Goal: Task Accomplishment & Management: Manage account settings

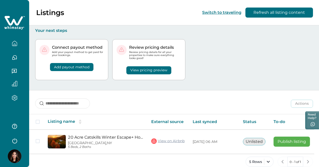
click at [146, 69] on button "View pricing preview" at bounding box center [148, 70] width 45 height 8
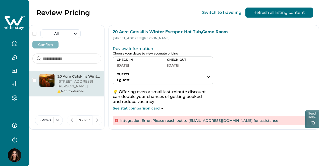
click at [78, 90] on div "Not Confirmed" at bounding box center [80, 91] width 44 height 5
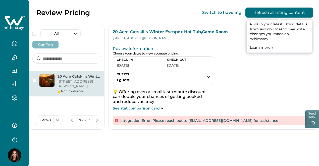
click at [261, 11] on button "Refresh all listing content" at bounding box center [279, 13] width 68 height 10
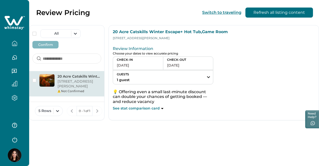
click at [75, 87] on p "[STREET_ADDRESS][PERSON_NAME]" at bounding box center [80, 84] width 44 height 10
click at [15, 44] on icon "button" at bounding box center [15, 44] width 6 height 6
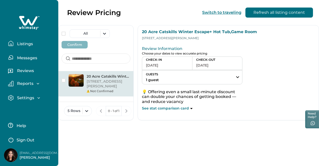
click at [27, 44] on p "Listings" at bounding box center [24, 43] width 17 height 5
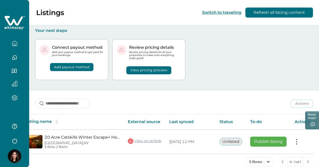
scroll to position [0, 20]
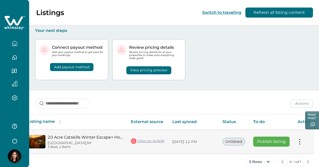
click at [297, 141] on td "Actions View listing on Whimstay Publish listing View listing details" at bounding box center [306, 142] width 24 height 24
click at [298, 139] on button at bounding box center [300, 141] width 4 height 5
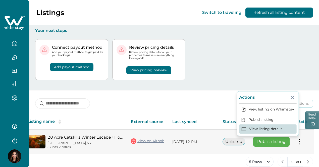
click at [267, 125] on button "View listing details" at bounding box center [268, 129] width 58 height 9
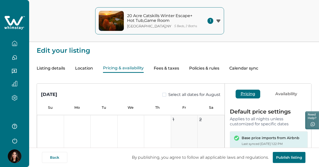
click at [142, 68] on button "Pricing & availability" at bounding box center [123, 68] width 41 height 9
click at [258, 69] on button "Calendar sync" at bounding box center [243, 68] width 29 height 9
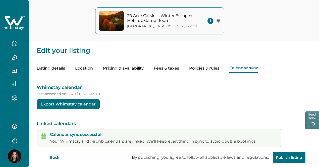
scroll to position [38, 0]
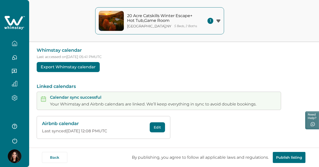
click at [161, 127] on button "Edit" at bounding box center [157, 127] width 15 height 10
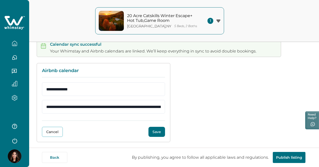
scroll to position [94, 0]
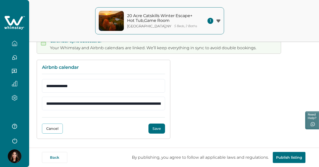
click at [160, 129] on button "Save" at bounding box center [156, 129] width 17 height 10
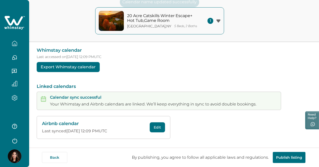
scroll to position [38, 0]
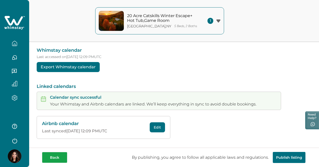
click at [59, 157] on button "Back" at bounding box center [54, 157] width 25 height 11
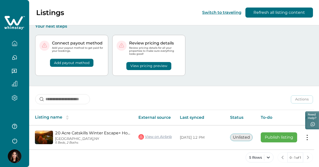
scroll to position [0, 20]
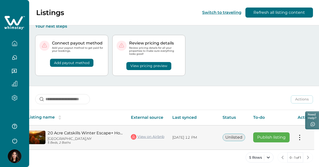
click at [298, 135] on button at bounding box center [300, 137] width 4 height 5
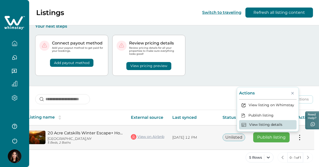
click at [279, 120] on button "View listing details" at bounding box center [268, 124] width 58 height 9
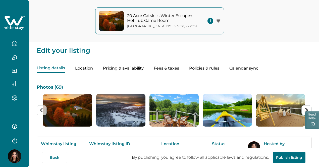
click at [219, 68] on button "Policies & rules" at bounding box center [204, 68] width 30 height 9
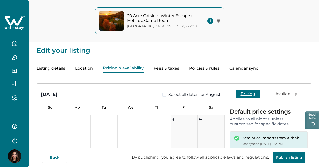
click at [133, 70] on button "Pricing & availability" at bounding box center [123, 68] width 41 height 9
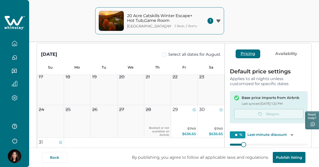
scroll to position [75, 0]
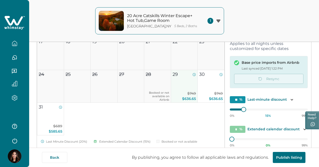
click at [173, 90] on button "29 $749 $636.65" at bounding box center [184, 86] width 27 height 33
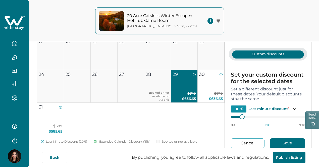
scroll to position [2, 0]
click at [236, 144] on button "Cancel" at bounding box center [248, 143] width 34 height 10
type input "*"
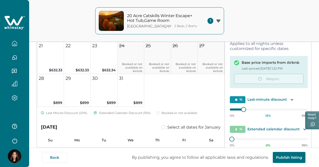
scroll to position [0, 0]
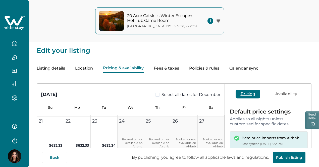
click at [219, 71] on button "Policies & rules" at bounding box center [204, 68] width 30 height 9
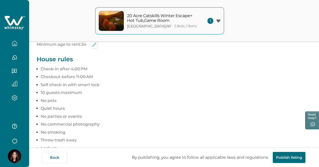
scroll to position [198, 0]
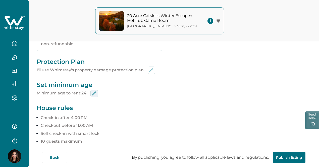
click at [94, 94] on icon "edit-min-age" at bounding box center [94, 93] width 4 height 4
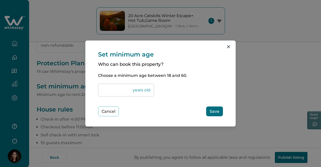
drag, startPoint x: 108, startPoint y: 92, endPoint x: 104, endPoint y: 93, distance: 3.7
click at [104, 93] on input "**" at bounding box center [126, 90] width 56 height 13
type input "**"
click at [211, 109] on button "Save" at bounding box center [214, 111] width 17 height 10
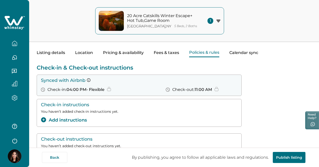
scroll to position [0, 0]
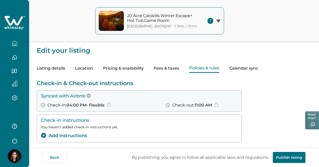
click at [179, 71] on button "Fees & taxes" at bounding box center [166, 68] width 25 height 9
type input "*"
type input "*****"
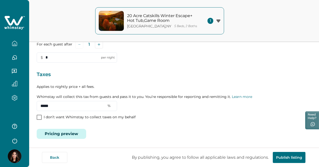
scroll to position [63, 0]
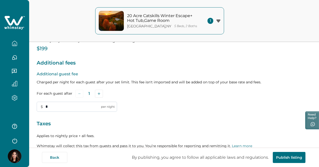
click at [86, 109] on input "*" at bounding box center [77, 107] width 80 height 10
click at [151, 104] on div "Additional guest fee Charged per night for each guest after your set limit. Thi…" at bounding box center [174, 91] width 275 height 41
click at [46, 109] on input "*" at bounding box center [77, 107] width 80 height 10
click at [169, 130] on div "Taxes Applies to nightly price + all fees. Whimstay will collect this tax from …" at bounding box center [174, 140] width 275 height 40
click at [84, 107] on input "*" at bounding box center [77, 107] width 80 height 10
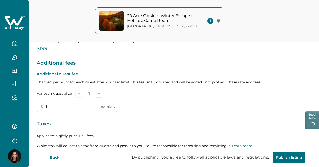
drag, startPoint x: 53, startPoint y: 110, endPoint x: 45, endPoint y: 112, distance: 8.4
click at [45, 112] on input "*" at bounding box center [77, 107] width 80 height 10
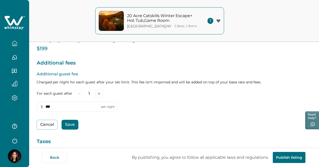
type input "***"
click at [68, 125] on button "Save" at bounding box center [70, 125] width 17 height 10
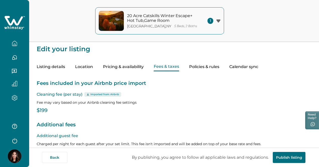
scroll to position [0, 0]
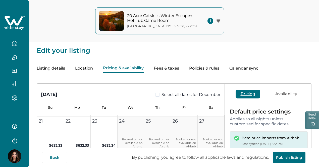
click at [144, 68] on button "Pricing & availability" at bounding box center [123, 68] width 41 height 9
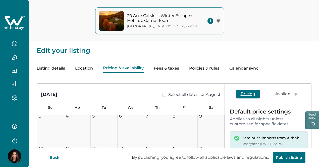
scroll to position [4, 0]
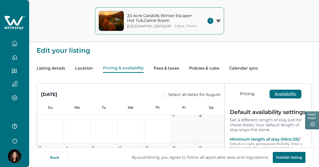
type input "*"
type input "**"
click at [291, 93] on button "Availability" at bounding box center [285, 94] width 32 height 9
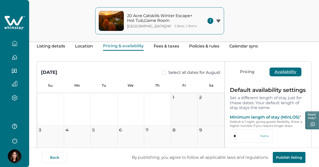
scroll to position [75, 0]
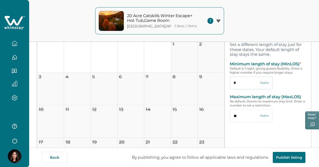
drag, startPoint x: 227, startPoint y: 87, endPoint x: 219, endPoint y: 87, distance: 7.8
click at [230, 87] on input "*" at bounding box center [251, 82] width 43 height 13
type input "*"
click at [268, 141] on button "Save" at bounding box center [280, 139] width 30 height 10
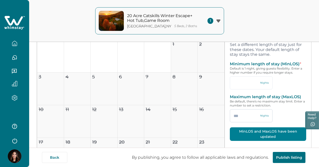
type input "*"
type input "**"
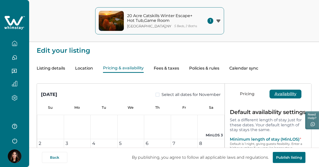
scroll to position [678, 0]
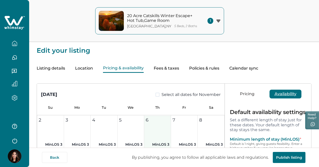
click at [146, 123] on div "6" at bounding box center [157, 120] width 23 height 7
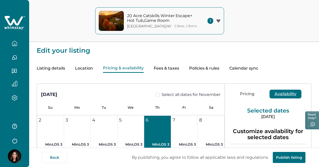
click at [151, 127] on button "6 MinLOS 3" at bounding box center [157, 132] width 27 height 33
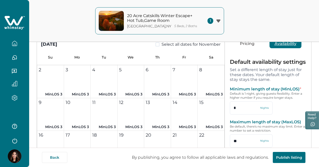
scroll to position [0, 0]
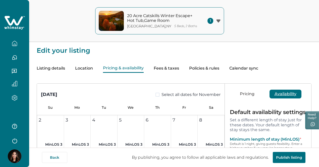
click at [131, 71] on button "Pricing & availability" at bounding box center [123, 68] width 41 height 9
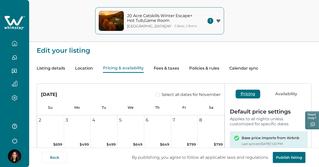
click at [239, 96] on button "Pricing" at bounding box center [248, 94] width 25 height 9
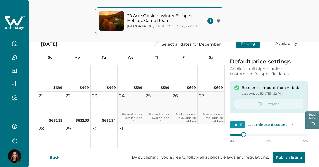
click at [280, 45] on button "Availability" at bounding box center [286, 43] width 32 height 9
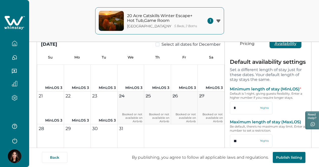
drag, startPoint x: 228, startPoint y: 110, endPoint x: 215, endPoint y: 112, distance: 12.8
click at [225, 112] on div "Default availability settings Set a different length of stay just for these dat…" at bounding box center [268, 109] width 86 height 110
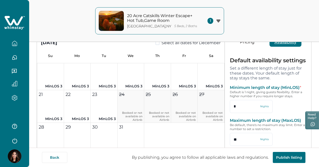
scroll to position [100, 0]
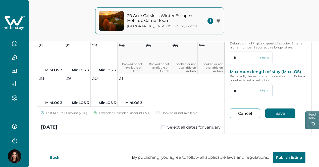
type input "*"
drag, startPoint x: 243, startPoint y: 94, endPoint x: 215, endPoint y: 94, distance: 27.4
click at [225, 94] on div "Default availability settings Set a different length of stay just for these dat…" at bounding box center [268, 67] width 86 height 126
click at [267, 112] on button "Save" at bounding box center [280, 113] width 30 height 10
type input "*"
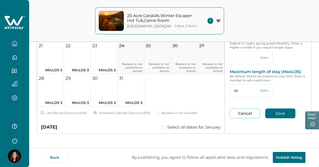
type input "**"
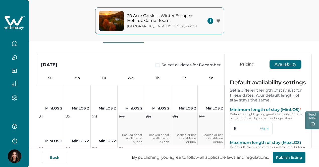
scroll to position [25, 0]
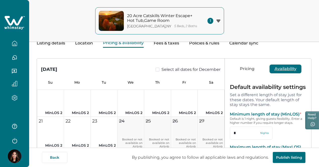
click at [237, 72] on button "Pricing" at bounding box center [247, 69] width 25 height 9
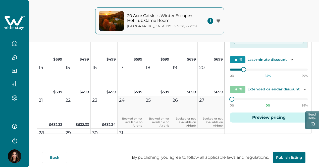
scroll to position [929, 0]
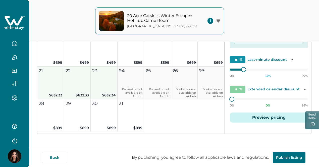
drag, startPoint x: 44, startPoint y: 93, endPoint x: 96, endPoint y: 91, distance: 52.3
click at [96, 91] on div "1 $499 2 $499 3 $599 4 $599 5 $699 6 $699 7 $699 8 $499 9 $499 10 $599 11 $599 …" at bounding box center [131, 49] width 188 height 163
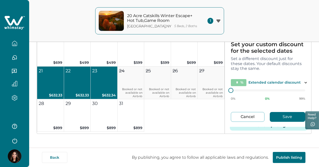
scroll to position [0, 0]
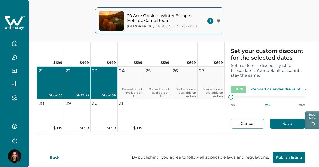
click at [239, 123] on button "Cancel" at bounding box center [248, 124] width 34 height 10
type input "**"
type input "*"
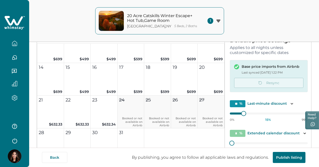
scroll to position [25, 0]
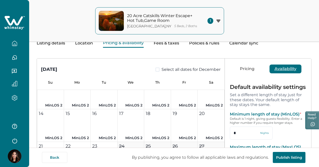
click at [271, 73] on button "Availability" at bounding box center [285, 69] width 32 height 9
click at [248, 71] on button "Pricing" at bounding box center [247, 69] width 25 height 9
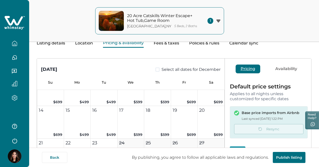
scroll to position [954, 0]
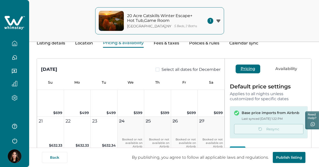
click at [270, 73] on button "Availability" at bounding box center [286, 69] width 32 height 9
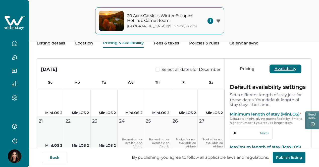
drag, startPoint x: 58, startPoint y: 135, endPoint x: 95, endPoint y: 132, distance: 38.0
click at [95, 132] on div "1 MinLOS 2 2 MinLOS 2 3 MinLOS 2 4 MinLOS 2 5 MinLOS 2 6 MinLOS 2 7 MinLOS 2 8 …" at bounding box center [131, 100] width 188 height 163
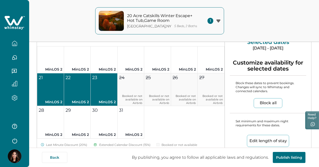
scroll to position [100, 0]
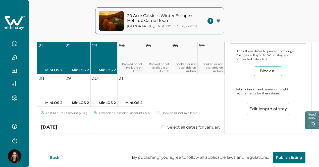
click at [271, 107] on button "Edit length of stay" at bounding box center [268, 109] width 42 height 12
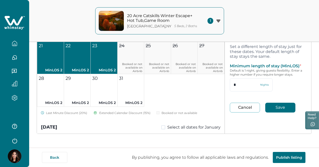
drag, startPoint x: 225, startPoint y: 90, endPoint x: 216, endPoint y: 91, distance: 8.8
click at [225, 91] on div "Set your custom length of stay for the selected dates Set a different length of…" at bounding box center [268, 73] width 86 height 99
type input "*"
click at [277, 111] on button "Save" at bounding box center [280, 108] width 30 height 10
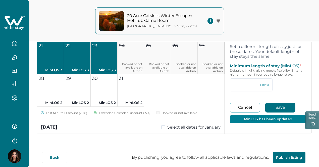
type input "*"
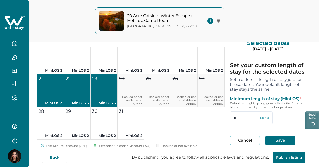
scroll to position [25, 0]
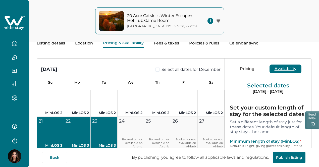
type input "**"
type input "*"
type input "**"
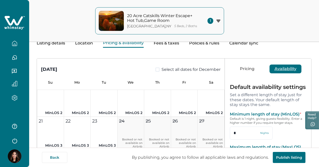
click at [237, 70] on button "Pricing" at bounding box center [247, 69] width 25 height 9
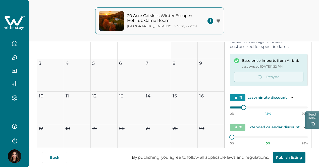
scroll to position [0, 0]
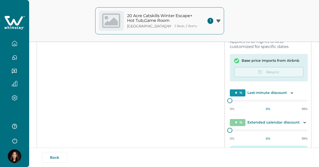
type input "**"
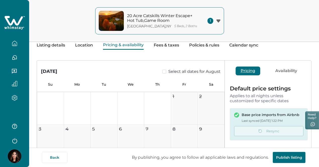
scroll to position [2, 0]
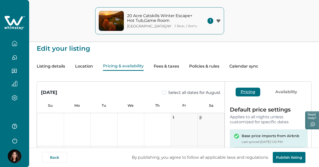
click at [211, 21] on span "1" at bounding box center [210, 21] width 6 height 6
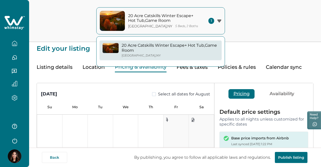
click at [18, 41] on button "button" at bounding box center [14, 43] width 21 height 10
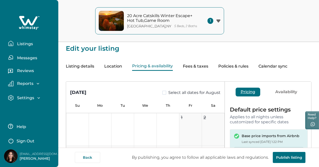
click at [28, 46] on p "Listings" at bounding box center [24, 43] width 17 height 5
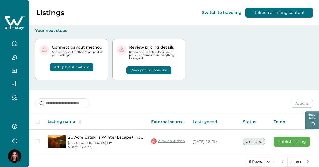
scroll to position [0, 20]
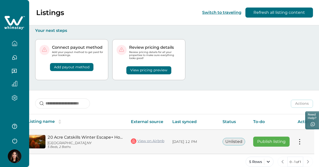
click at [298, 139] on button at bounding box center [300, 141] width 4 height 5
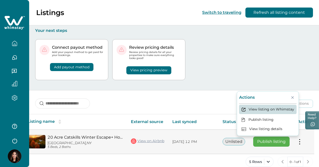
click at [272, 106] on button "View listing on Whimstay" at bounding box center [268, 109] width 58 height 9
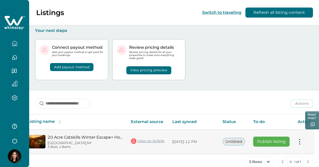
click at [277, 141] on button "Publish listing" at bounding box center [271, 142] width 36 height 10
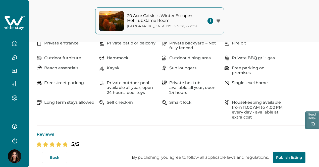
scroll to position [427, 0]
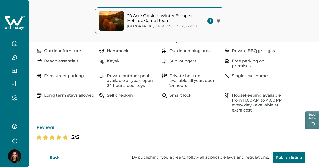
click at [16, 44] on icon "button" at bounding box center [15, 44] width 6 height 6
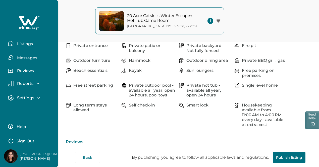
click at [29, 45] on p "Listings" at bounding box center [24, 43] width 17 height 5
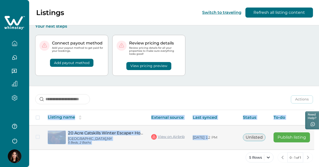
drag, startPoint x: 215, startPoint y: 144, endPoint x: 278, endPoint y: 143, distance: 62.3
click at [278, 143] on tr "20 Acre Catskills Winter Escape+ Hot Tub,Game Room Parksville, NY 5 Beds, 2 Bat…" at bounding box center [183, 137] width 308 height 24
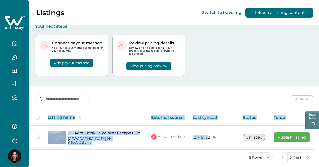
scroll to position [0, 20]
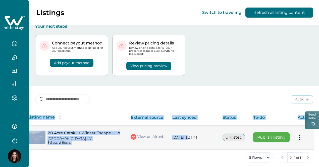
click at [298, 135] on button at bounding box center [300, 137] width 4 height 5
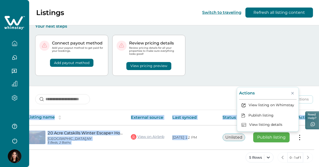
click at [15, 44] on icon "button" at bounding box center [15, 44] width 6 height 6
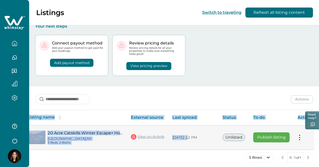
drag, startPoint x: 267, startPoint y: 146, endPoint x: 309, endPoint y: 144, distance: 42.5
click at [309, 144] on div "Listing name External source Last synced Status To-do Actions 20 Acre Catskills…" at bounding box center [171, 130] width 285 height 40
click at [303, 134] on td "Actions View listing on Whimstay Publish listing View listing details" at bounding box center [306, 137] width 24 height 24
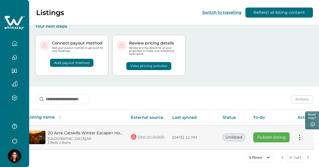
click at [301, 135] on button at bounding box center [300, 137] width 4 height 5
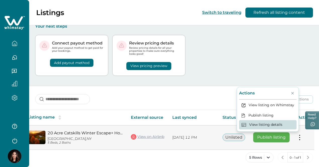
click at [275, 124] on button "View listing details" at bounding box center [268, 124] width 58 height 9
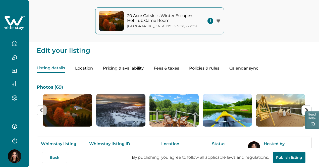
click at [179, 71] on button "Fees & taxes" at bounding box center [166, 68] width 25 height 9
type input "***"
type input "*****"
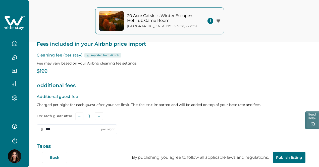
scroll to position [75, 0]
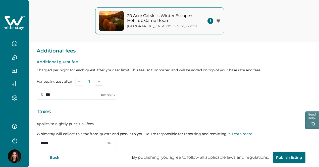
click at [286, 158] on button "Publish listing" at bounding box center [289, 157] width 33 height 11
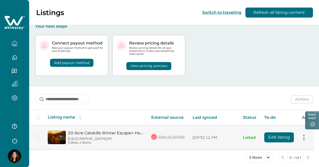
click at [303, 135] on button at bounding box center [304, 137] width 4 height 5
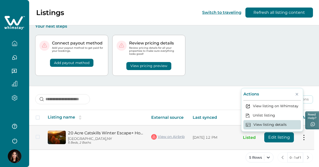
click at [274, 122] on button "View listing details" at bounding box center [272, 124] width 58 height 9
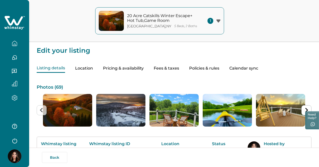
click at [136, 68] on button "Pricing & availability" at bounding box center [123, 68] width 41 height 9
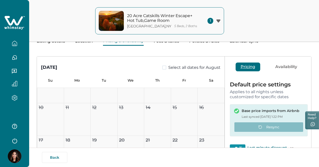
scroll to position [25, 0]
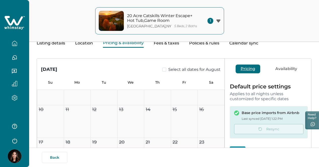
click at [285, 71] on button "Availability" at bounding box center [286, 69] width 32 height 9
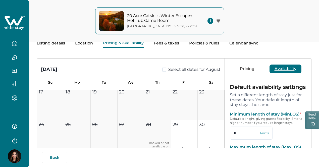
scroll to position [126, 0]
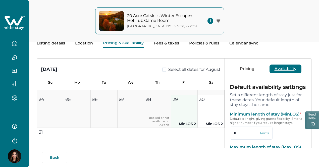
click at [173, 112] on button "29 MinLOS 2" at bounding box center [184, 111] width 27 height 33
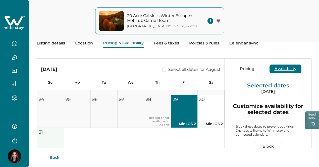
click at [44, 142] on button "31 MinLOS 2" at bounding box center [50, 144] width 27 height 33
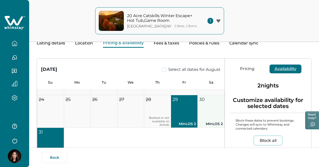
click at [198, 115] on button "30 MinLOS 2" at bounding box center [211, 111] width 27 height 33
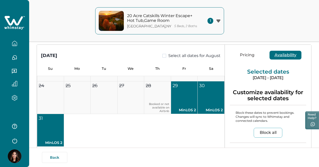
scroll to position [50, 0]
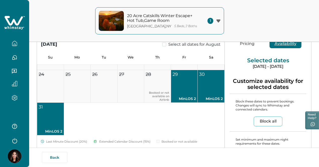
click at [257, 118] on button "Block all" at bounding box center [268, 122] width 29 height 10
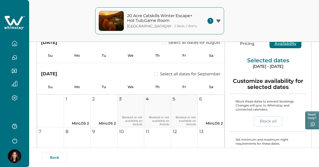
type input "**"
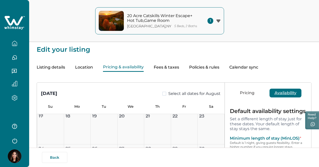
scroll to position [0, 0]
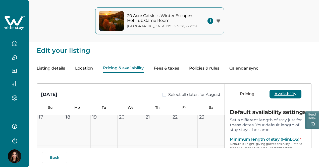
click at [179, 71] on button "Fees & taxes" at bounding box center [166, 68] width 25 height 9
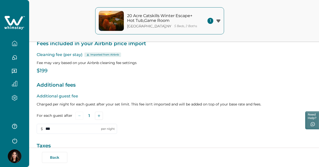
scroll to position [75, 0]
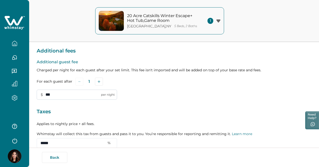
drag, startPoint x: 51, startPoint y: 97, endPoint x: 46, endPoint y: 98, distance: 5.1
click at [46, 98] on input "***" at bounding box center [77, 95] width 80 height 10
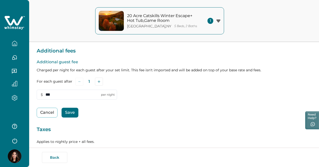
type input "***"
click at [73, 113] on button "Save" at bounding box center [70, 113] width 17 height 10
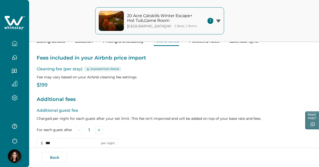
scroll to position [0, 0]
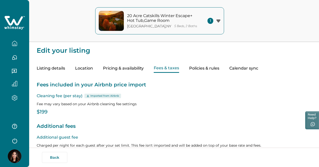
click at [144, 70] on button "Pricing & availability" at bounding box center [123, 68] width 41 height 9
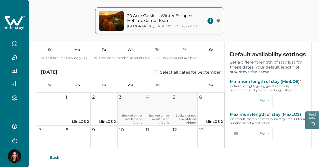
scroll to position [25, 0]
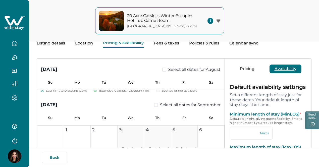
click at [240, 69] on button "Pricing" at bounding box center [247, 69] width 25 height 9
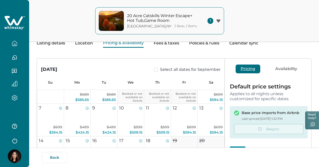
scroll to position [252, 0]
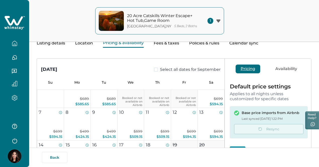
click at [179, 46] on button "Fees & taxes" at bounding box center [166, 43] width 25 height 9
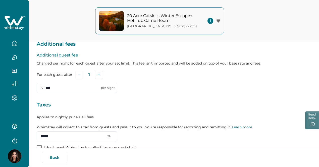
scroll to position [75, 0]
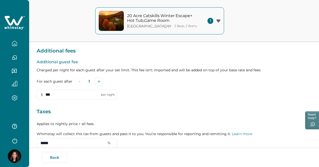
click at [154, 99] on div "Additional guest fee Charged per night for each guest after your set limit. Thi…" at bounding box center [174, 79] width 275 height 41
